Goal: Information Seeking & Learning: Learn about a topic

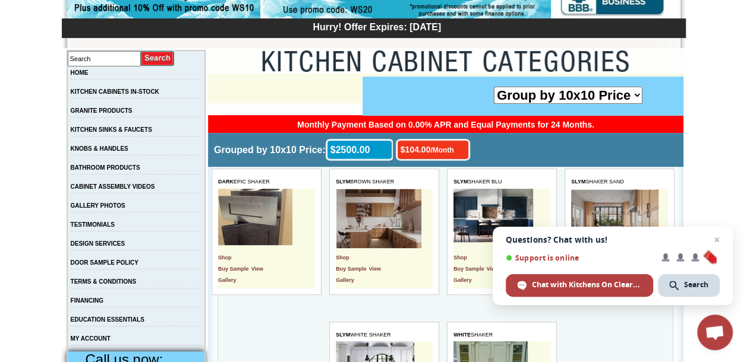
scroll to position [238, 0]
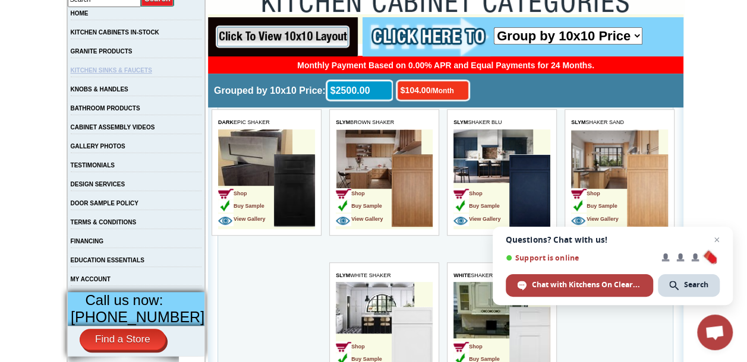
click at [124, 72] on link "KITCHEN SINKS & FAUCETS" at bounding box center [111, 70] width 81 height 7
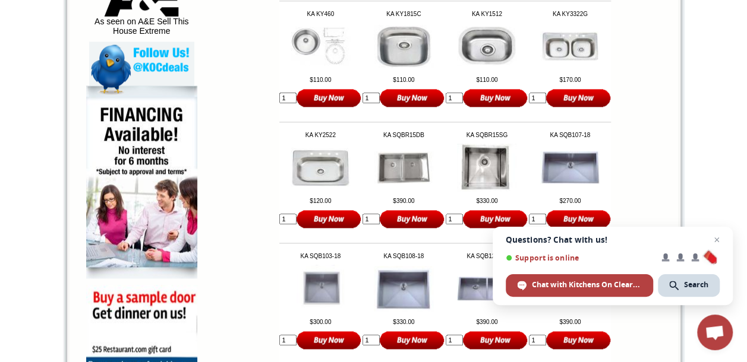
scroll to position [713, 0]
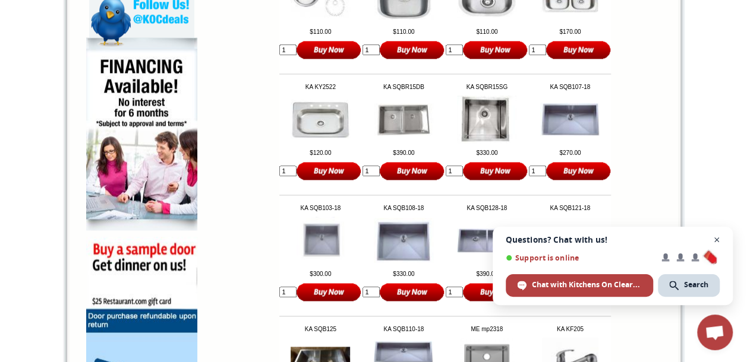
click at [716, 238] on span "Close chat" at bounding box center [716, 240] width 15 height 15
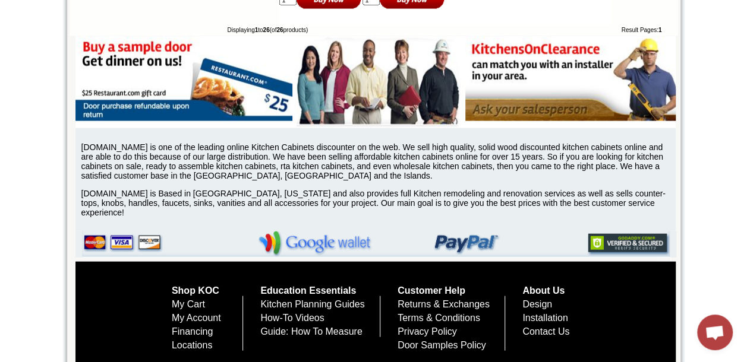
scroll to position [1308, 0]
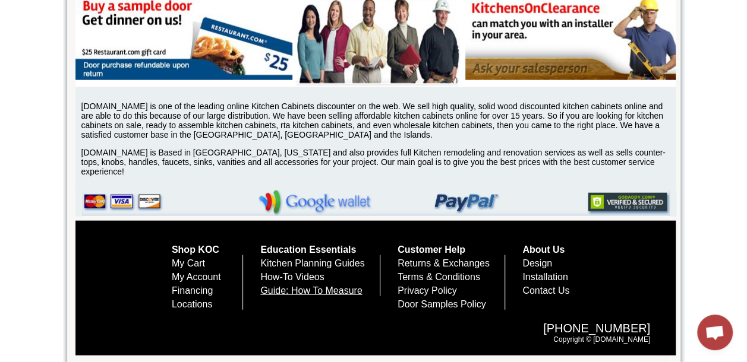
click at [320, 286] on link "Guide: How To Measure" at bounding box center [311, 291] width 102 height 10
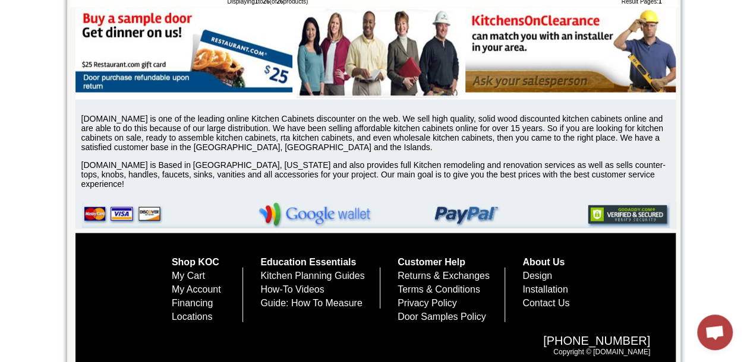
scroll to position [1308, 0]
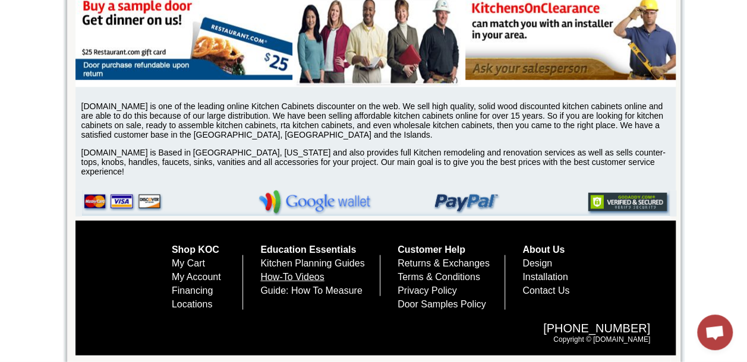
click at [300, 275] on link "How-To Videos" at bounding box center [292, 277] width 64 height 10
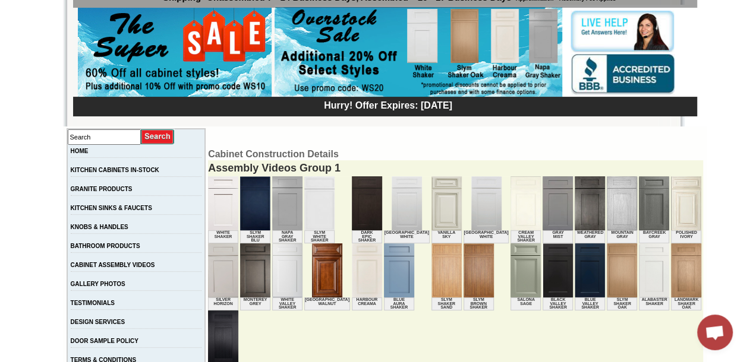
scroll to position [119, 0]
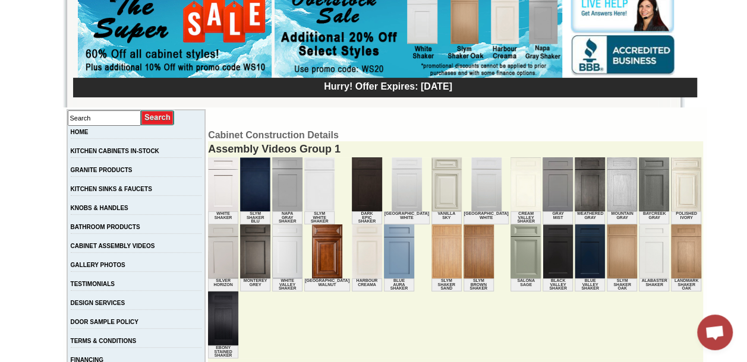
click at [312, 271] on img at bounding box center [327, 252] width 30 height 54
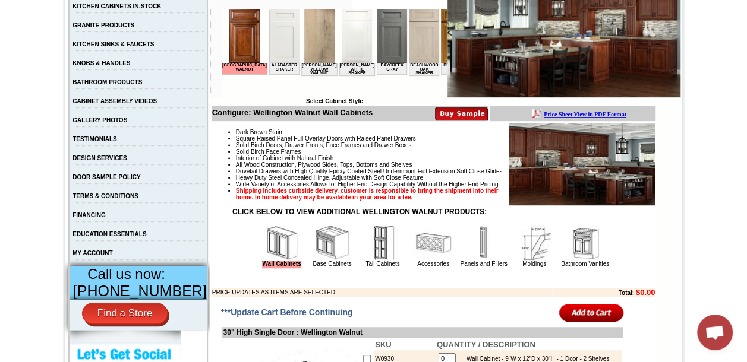
scroll to position [297, 0]
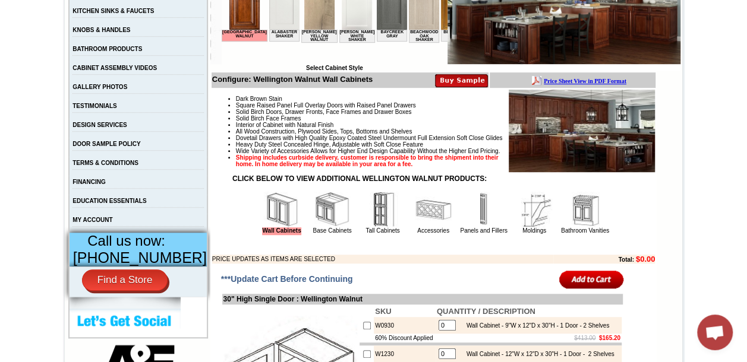
click at [528, 228] on img at bounding box center [534, 210] width 36 height 36
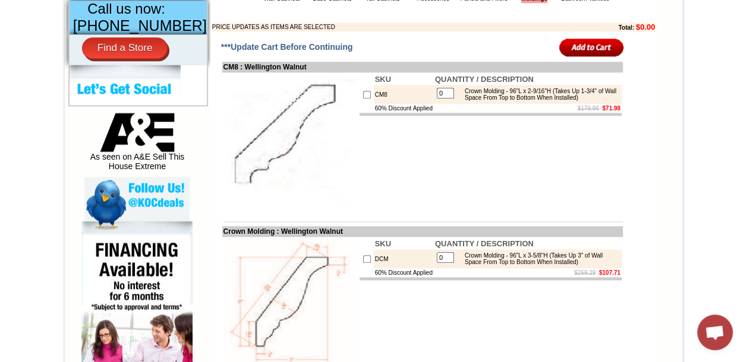
scroll to position [475, 0]
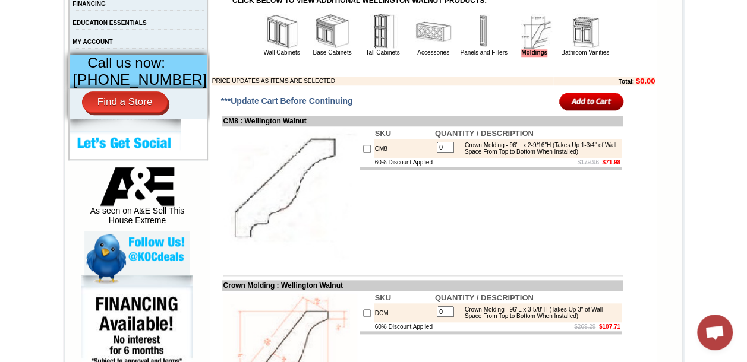
click at [579, 49] on img at bounding box center [585, 32] width 36 height 36
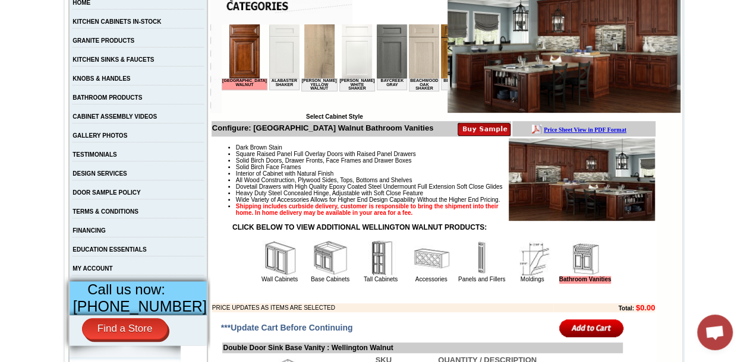
scroll to position [238, 0]
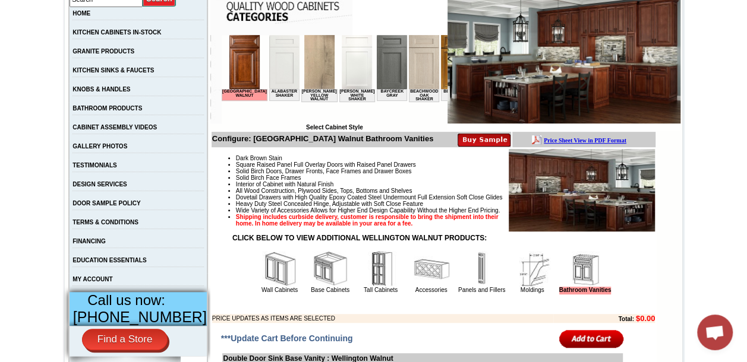
click at [235, 71] on img at bounding box center [244, 62] width 30 height 54
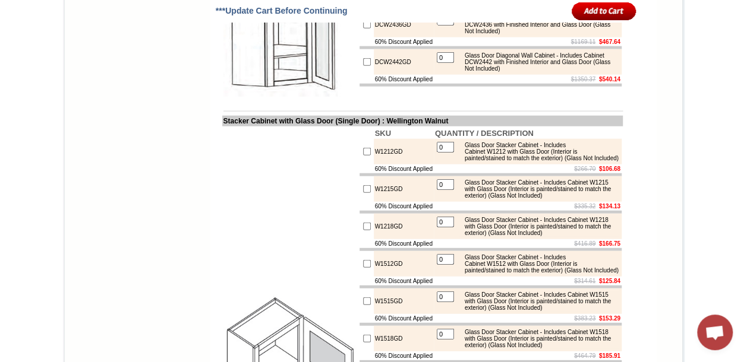
scroll to position [3683, 0]
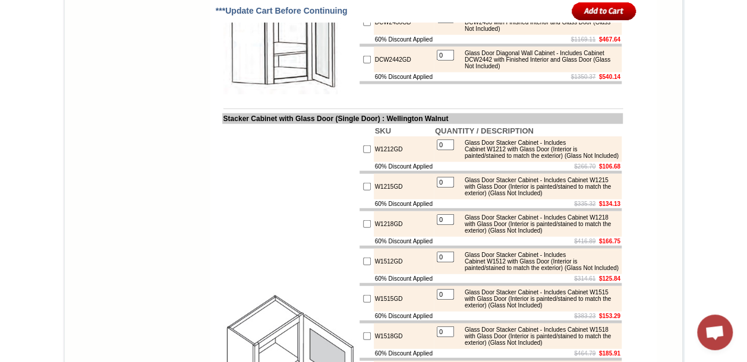
click at [292, 94] on img at bounding box center [290, 28] width 134 height 134
click at [297, 94] on img at bounding box center [290, 28] width 134 height 134
click at [341, 94] on img at bounding box center [290, 28] width 134 height 134
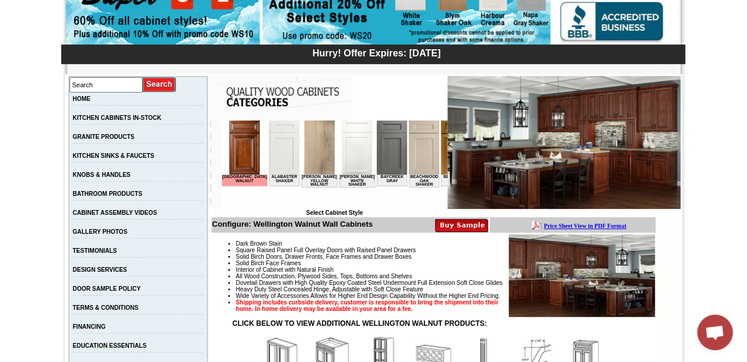
scroll to position [178, 0]
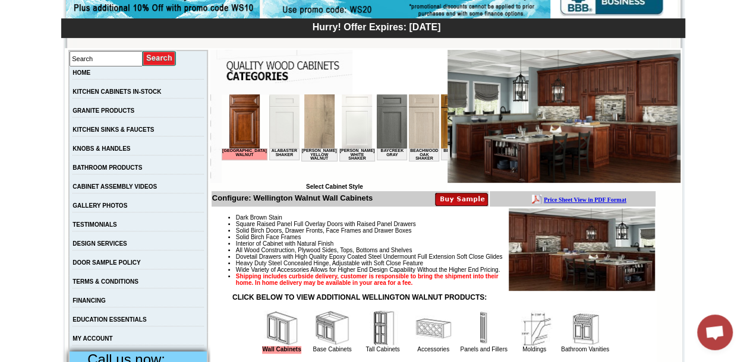
click at [579, 197] on b "Price Sheet View in PDF Format" at bounding box center [585, 200] width 83 height 7
